Goal: Communication & Community: Participate in discussion

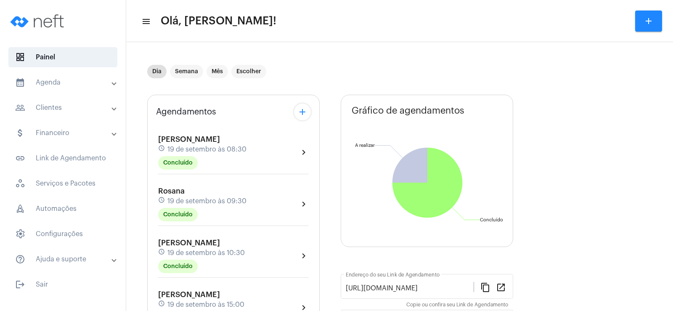
scroll to position [84, 0]
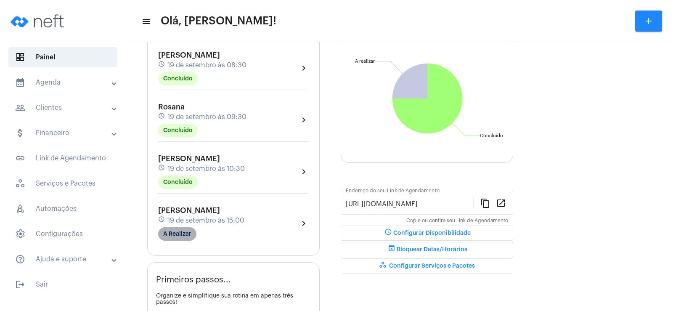
click at [178, 235] on mat-chip "A Realizar" at bounding box center [177, 233] width 38 height 13
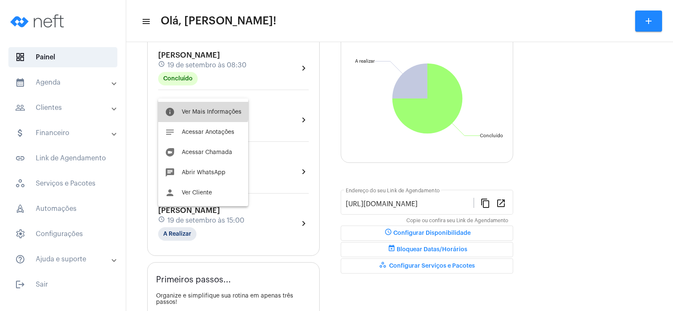
click at [192, 104] on button "info Ver Mais Informações" at bounding box center [203, 112] width 90 height 20
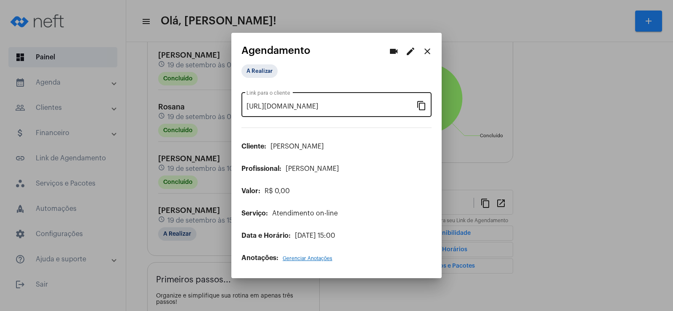
click at [420, 102] on mat-icon "content_copy" at bounding box center [422, 105] width 10 height 10
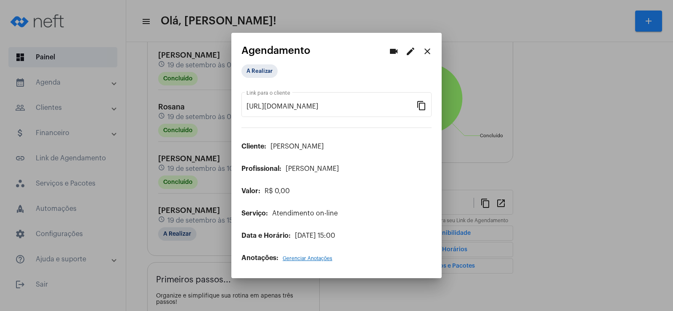
scroll to position [0, 69]
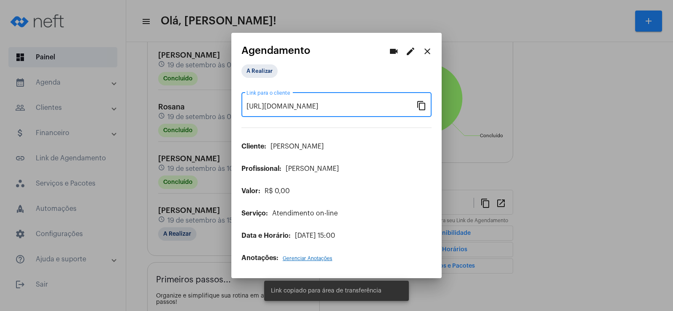
click at [390, 49] on mat-icon "videocam" at bounding box center [394, 51] width 10 height 10
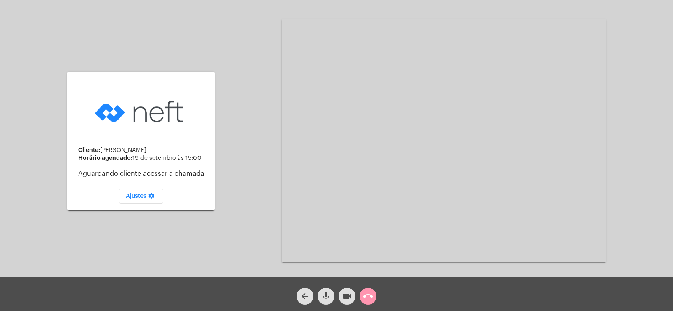
click at [325, 302] on span "mic" at bounding box center [326, 296] width 10 height 17
click at [350, 300] on mat-icon "videocam" at bounding box center [347, 296] width 10 height 10
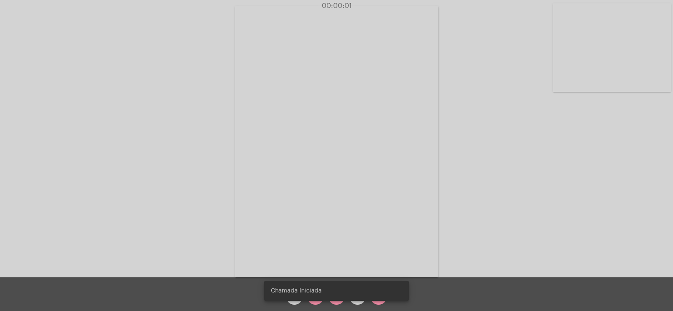
click at [314, 300] on snack-bar-container "Chamada Iniciada" at bounding box center [336, 291] width 145 height 20
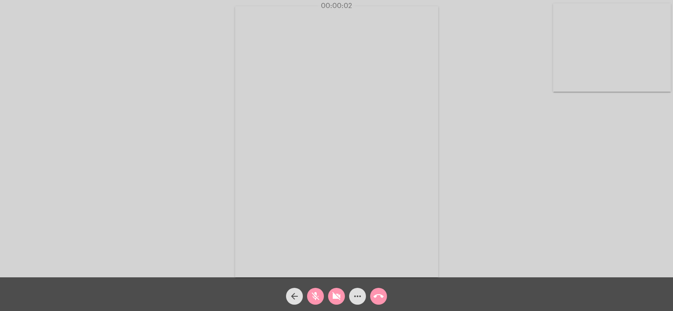
click at [314, 300] on mat-icon "mic_off" at bounding box center [316, 296] width 10 height 10
click at [339, 297] on mat-icon "videocam_off" at bounding box center [337, 296] width 10 height 10
drag, startPoint x: 361, startPoint y: 300, endPoint x: 357, endPoint y: 297, distance: 5.1
click at [361, 300] on mat-icon "more_horiz" at bounding box center [358, 296] width 10 height 10
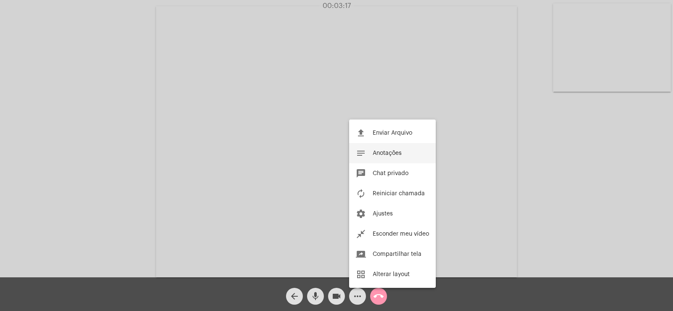
click at [385, 158] on button "notes Anotações" at bounding box center [392, 153] width 87 height 20
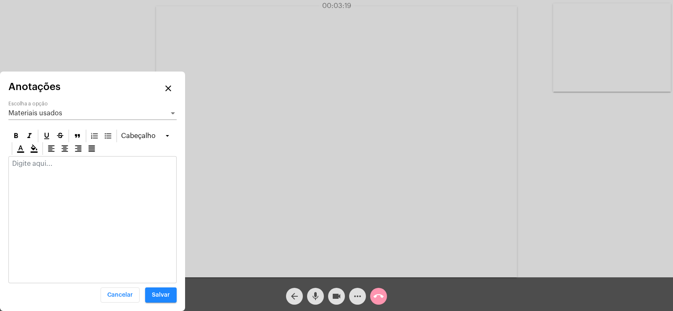
click at [57, 113] on span "Materiais usados" at bounding box center [35, 113] width 54 height 7
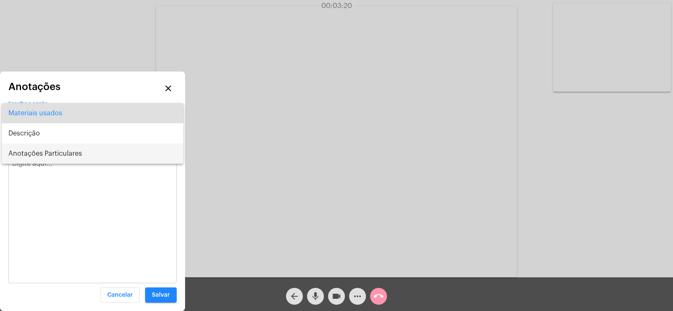
click at [48, 156] on span "Anotações Particulares" at bounding box center [92, 153] width 168 height 20
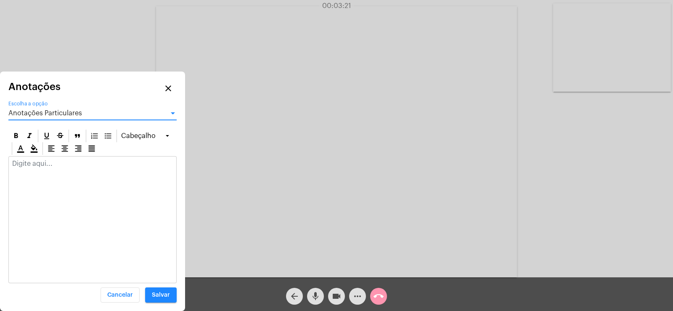
click at [37, 170] on div at bounding box center [92, 166] width 167 height 19
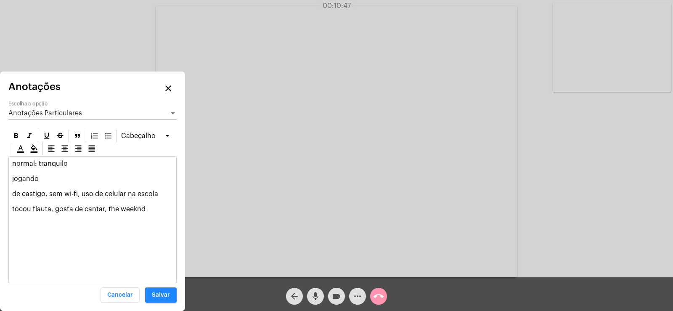
click at [303, 120] on video at bounding box center [336, 141] width 361 height 271
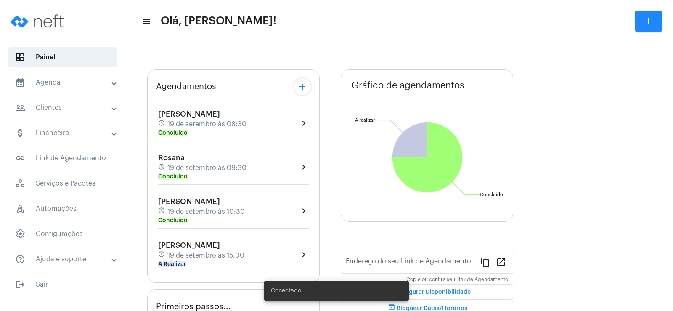
click at [83, 112] on mat-panel-title "people_outline Clientes" at bounding box center [63, 108] width 97 height 10
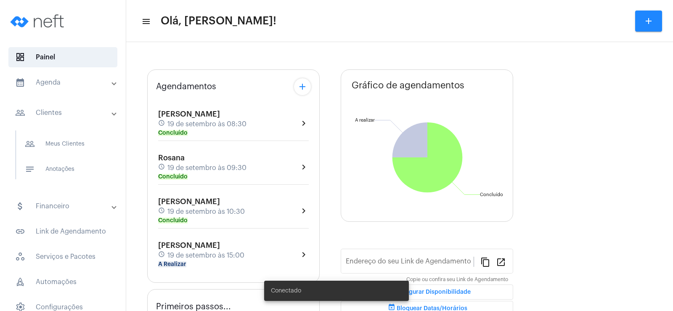
type input "[URL][DOMAIN_NAME]"
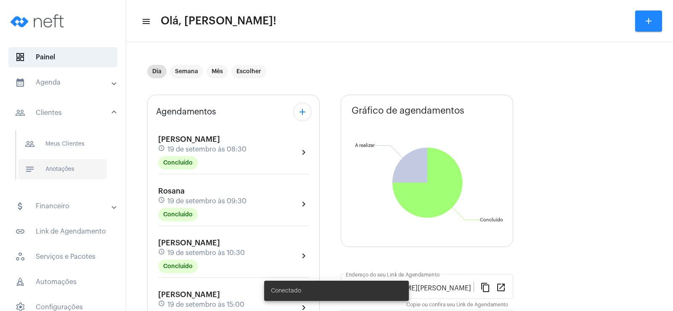
click at [72, 169] on span "notes Anotações" at bounding box center [62, 169] width 89 height 20
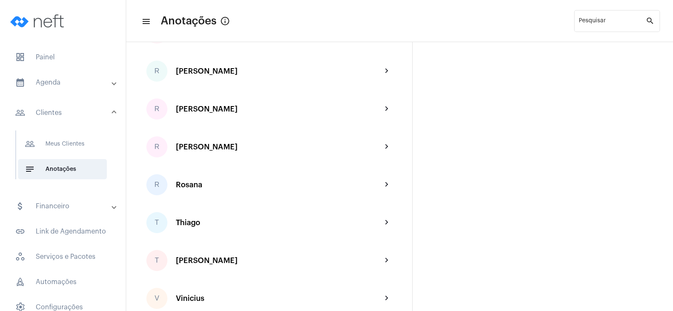
scroll to position [1262, 0]
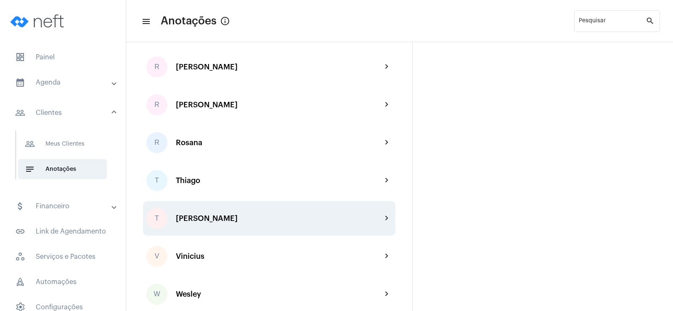
click at [219, 215] on div "[PERSON_NAME]" at bounding box center [279, 218] width 206 height 8
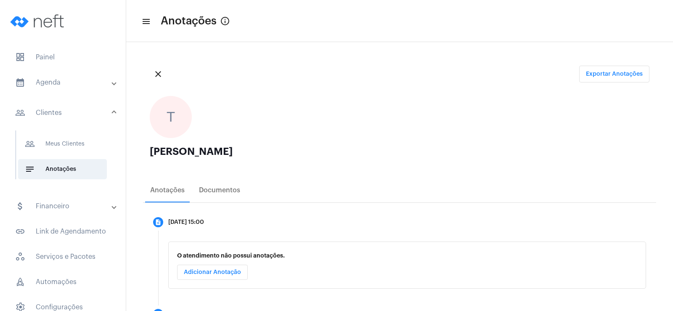
scroll to position [35, 0]
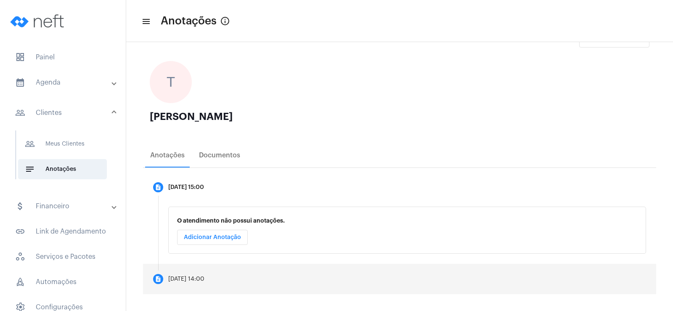
click at [202, 282] on mat-step-header "description 09/09/2025, 14:00" at bounding box center [399, 279] width 513 height 30
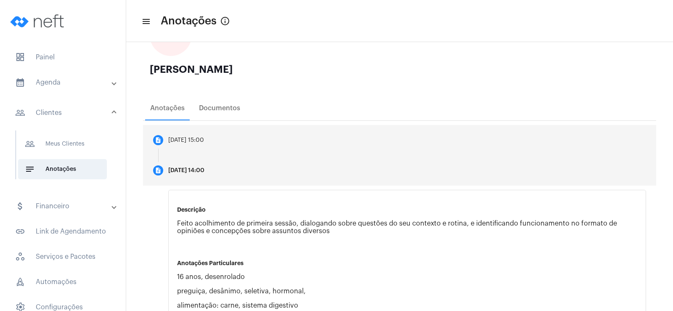
scroll to position [0, 0]
